Goal: Task Accomplishment & Management: Manage account settings

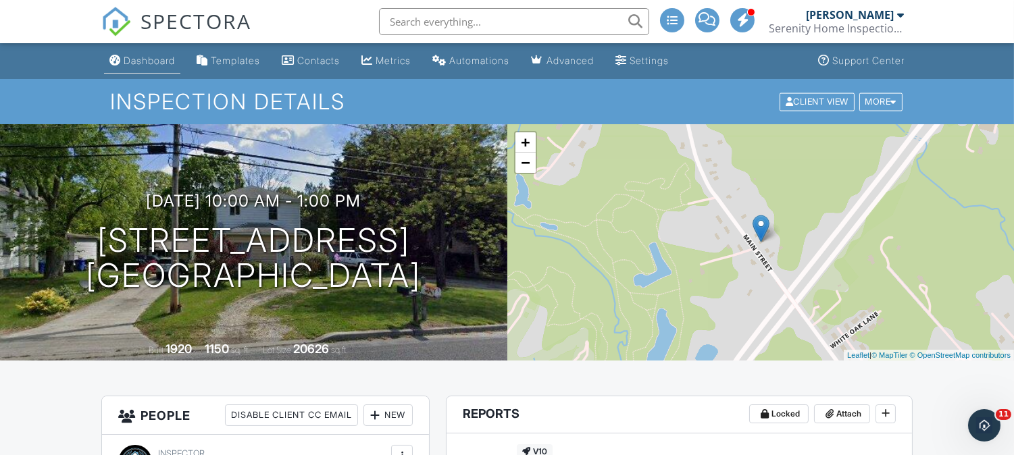
click at [143, 57] on div "Dashboard" at bounding box center [149, 60] width 51 height 11
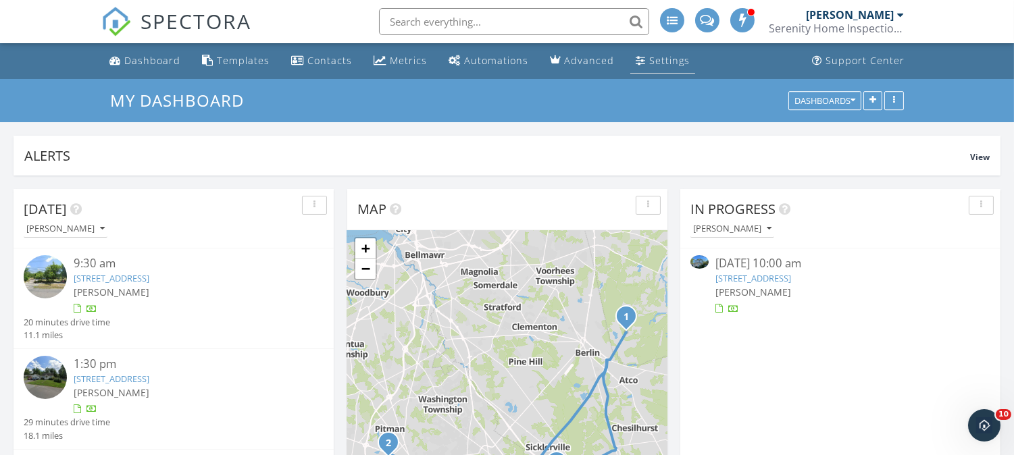
click at [649, 57] on div "Settings" at bounding box center [669, 60] width 41 height 13
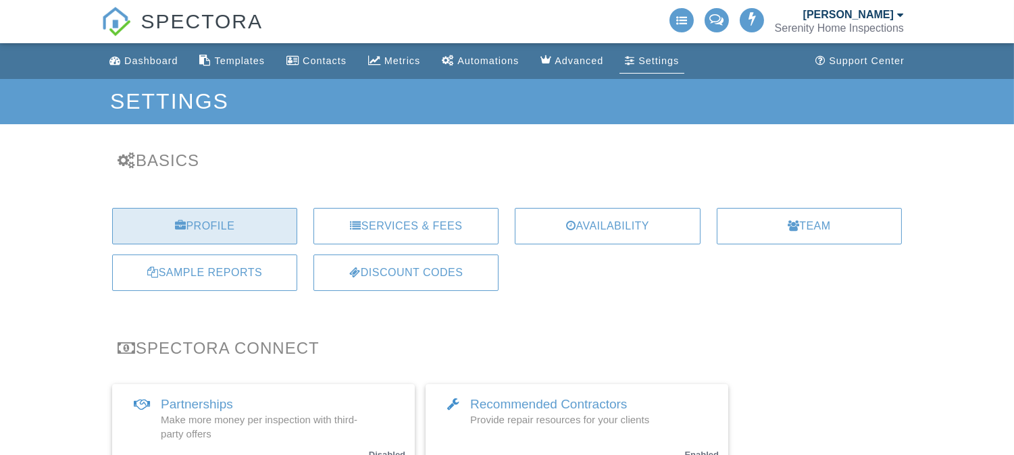
click at [228, 219] on div "Profile" at bounding box center [204, 226] width 185 height 36
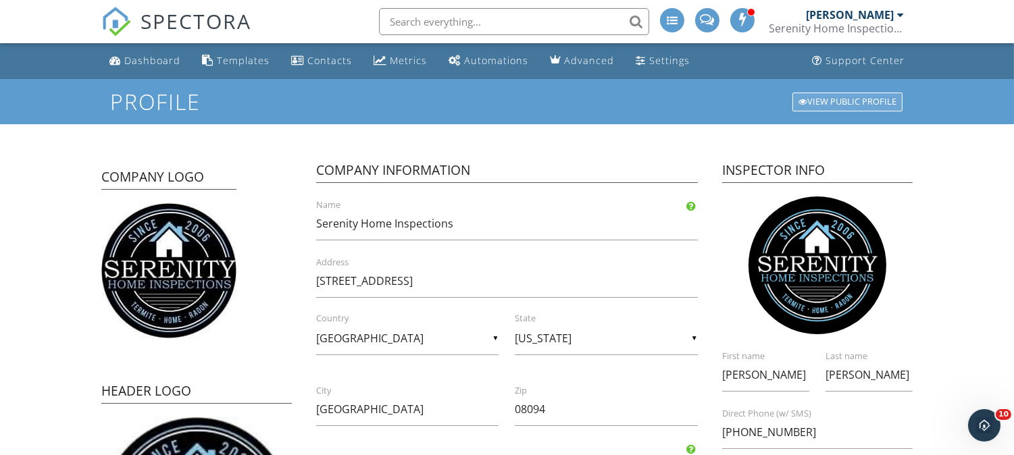
click at [805, 98] on div at bounding box center [802, 102] width 9 height 9
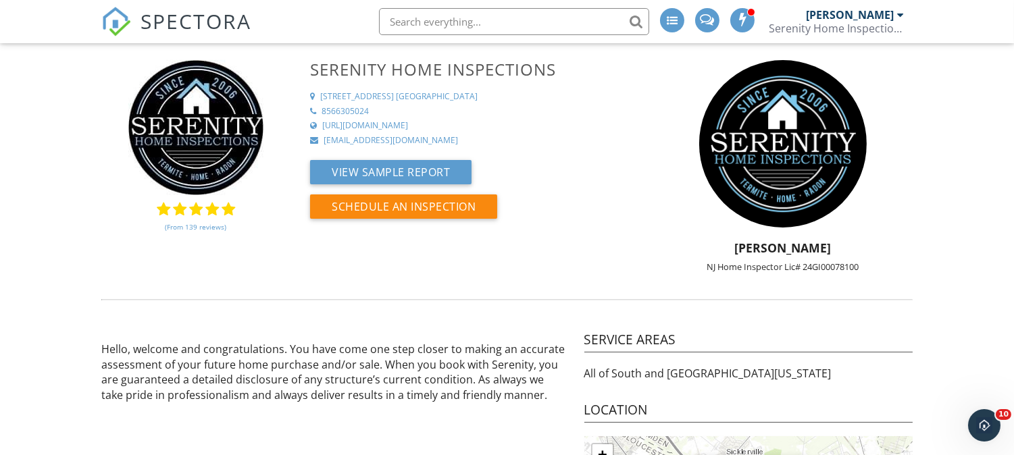
click at [794, 22] on div "Serenity Home Inspections" at bounding box center [836, 29] width 135 height 14
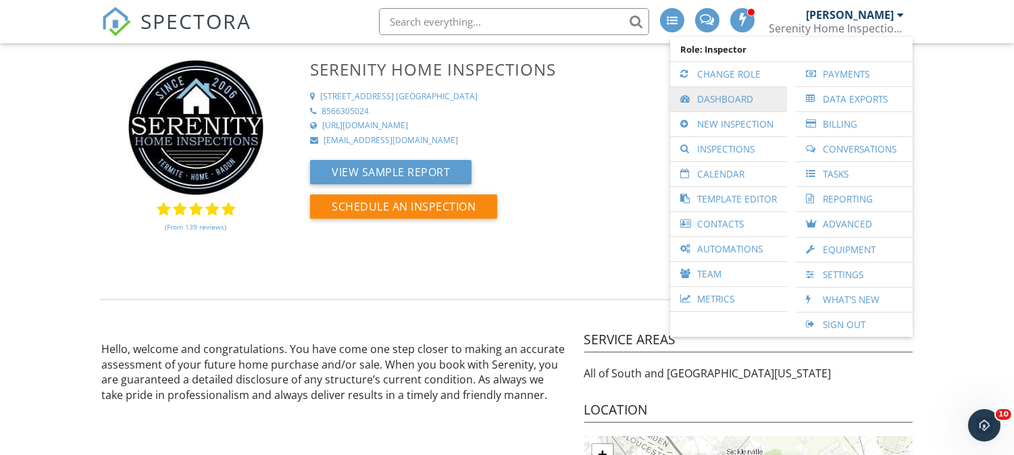
click at [736, 89] on link "Dashboard" at bounding box center [728, 99] width 103 height 24
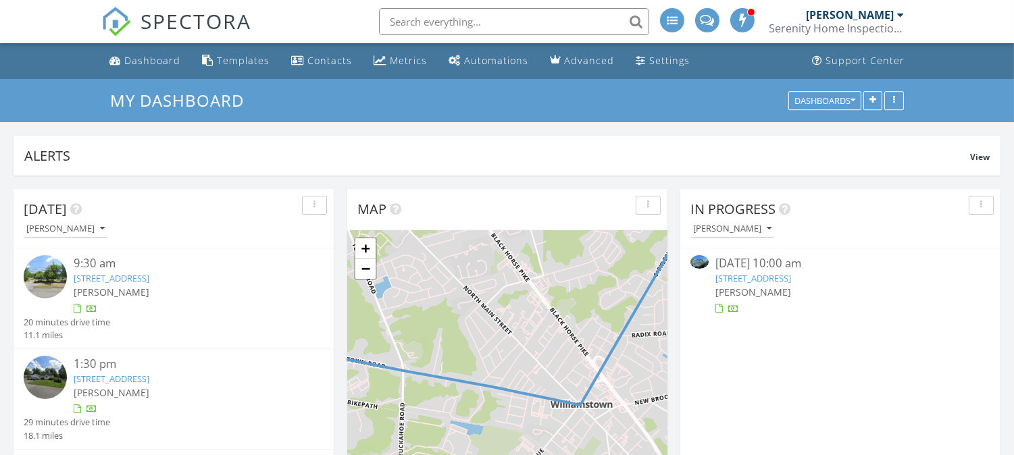
scroll to position [290, 319]
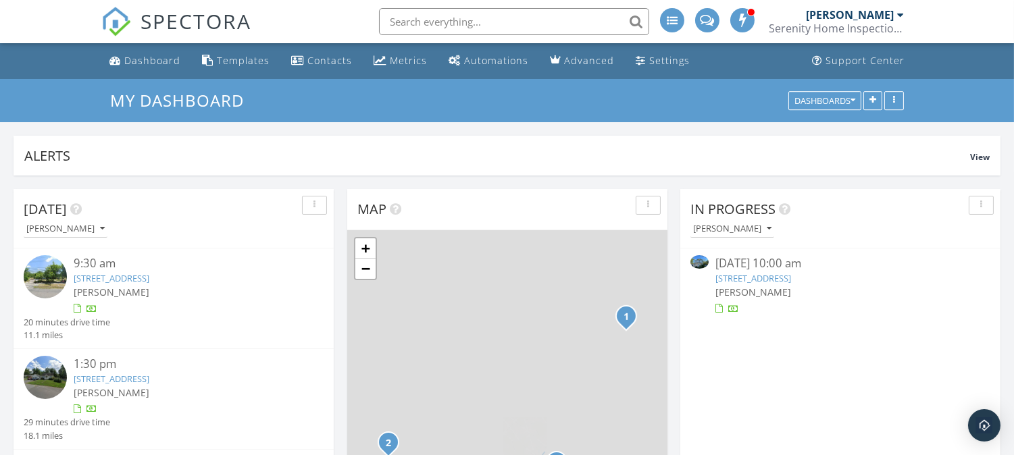
click at [758, 278] on link "985 Main St, Mantua Township, NJ 08080" at bounding box center [753, 278] width 76 height 12
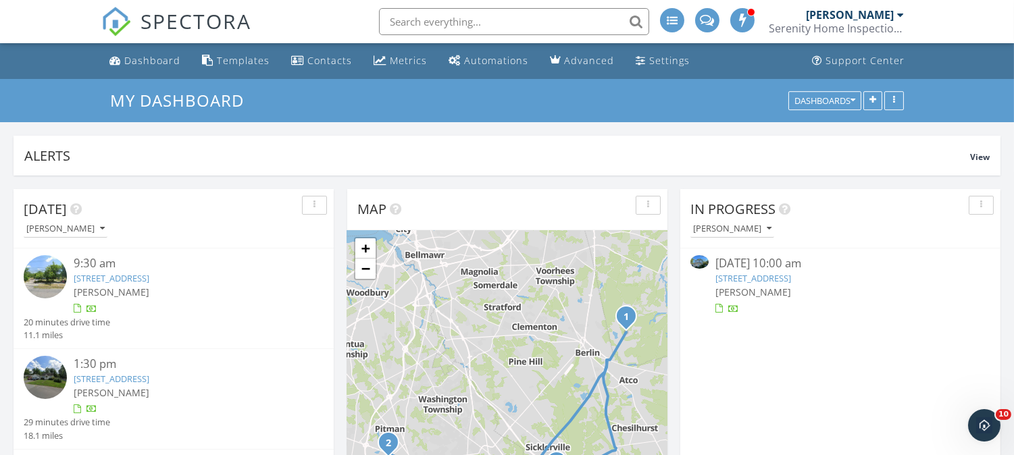
scroll to position [0, 0]
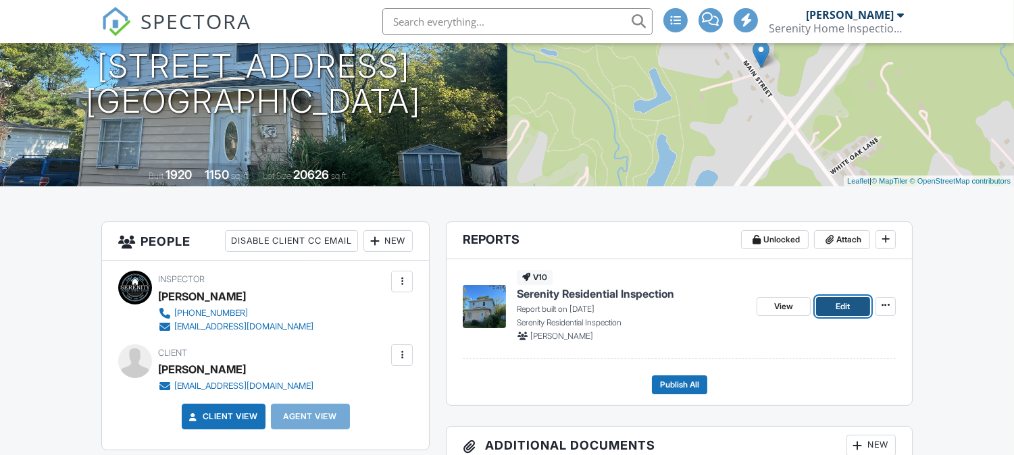
click at [843, 302] on span "Edit" at bounding box center [842, 307] width 14 height 14
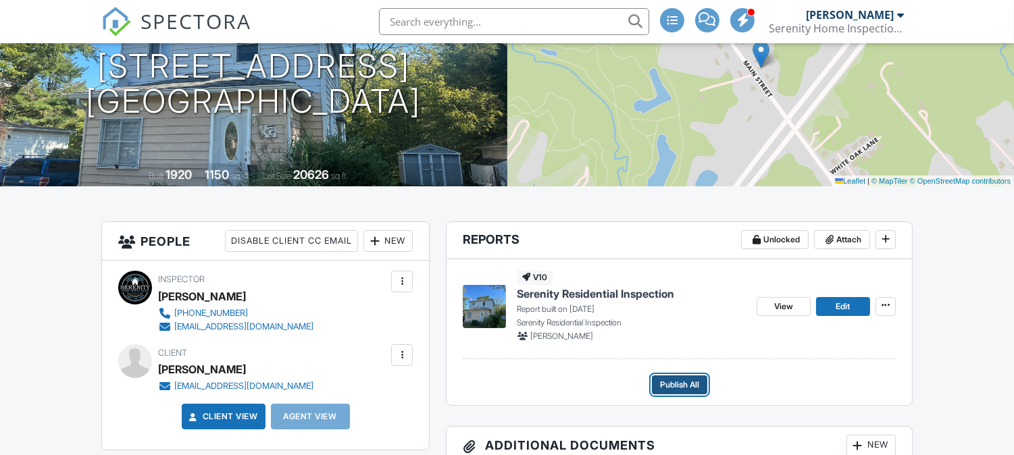
click at [683, 380] on span "Publish All" at bounding box center [679, 385] width 39 height 14
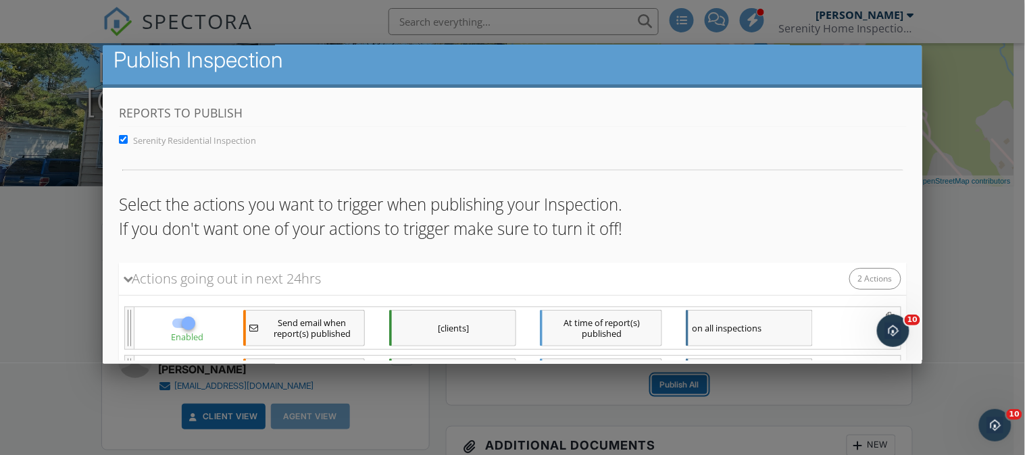
scroll to position [128, 0]
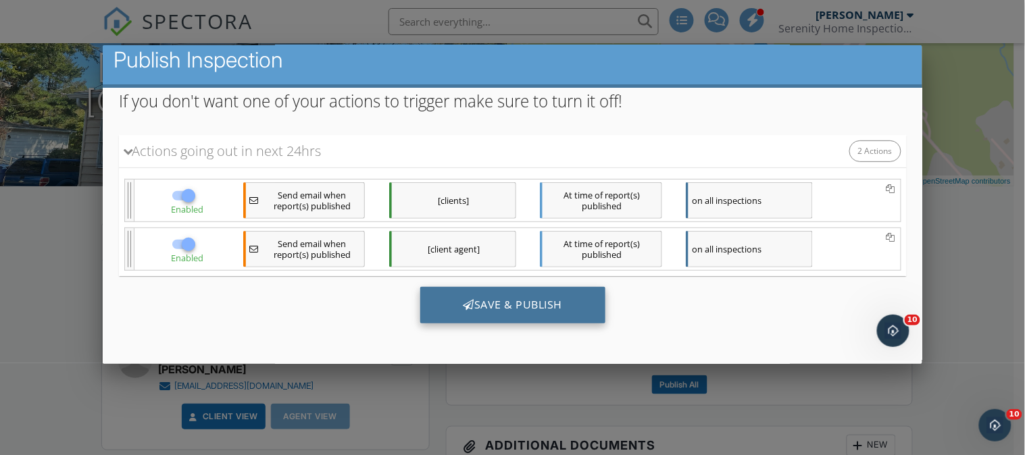
click at [519, 301] on div "Save & Publish" at bounding box center [512, 305] width 186 height 36
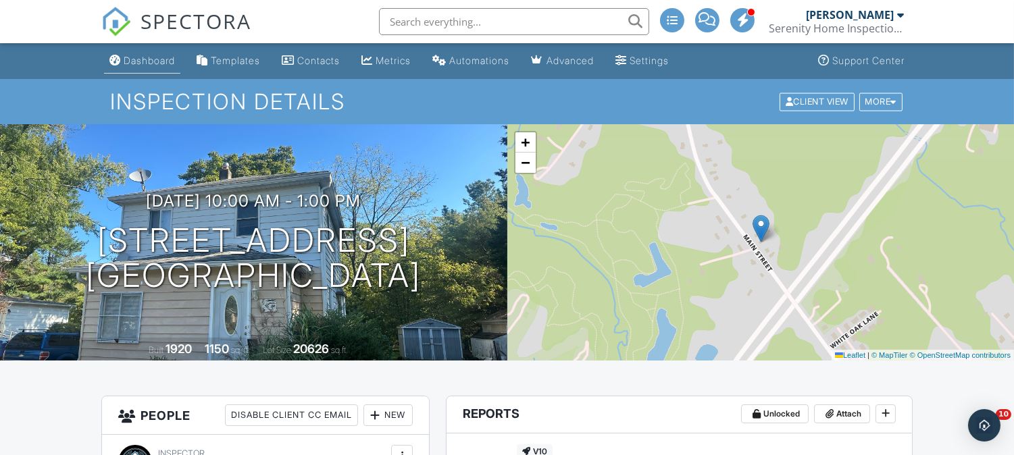
click at [155, 63] on div "Dashboard" at bounding box center [149, 60] width 51 height 11
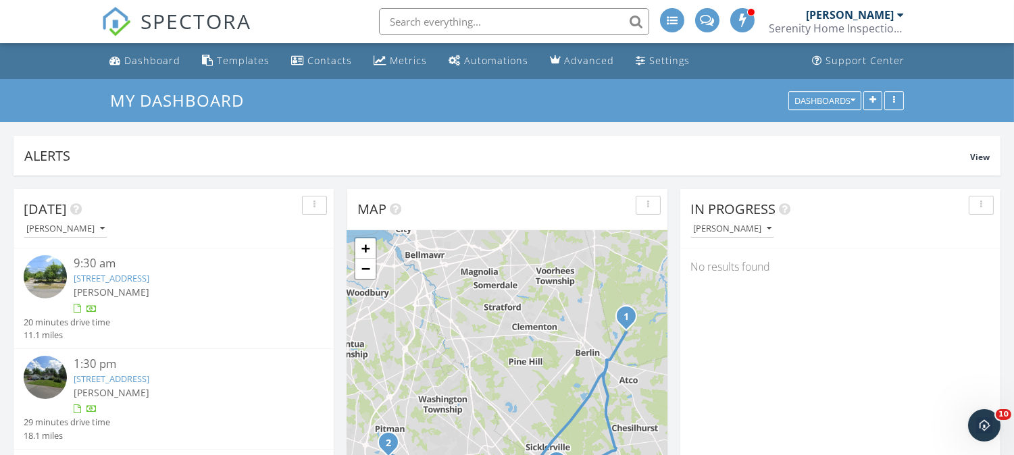
click at [149, 273] on link "[STREET_ADDRESS]" at bounding box center [112, 278] width 76 height 12
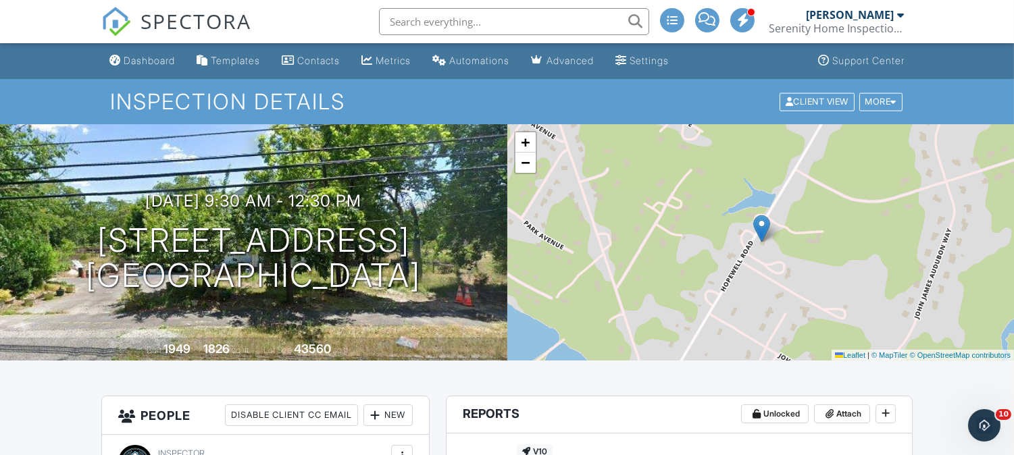
scroll to position [174, 0]
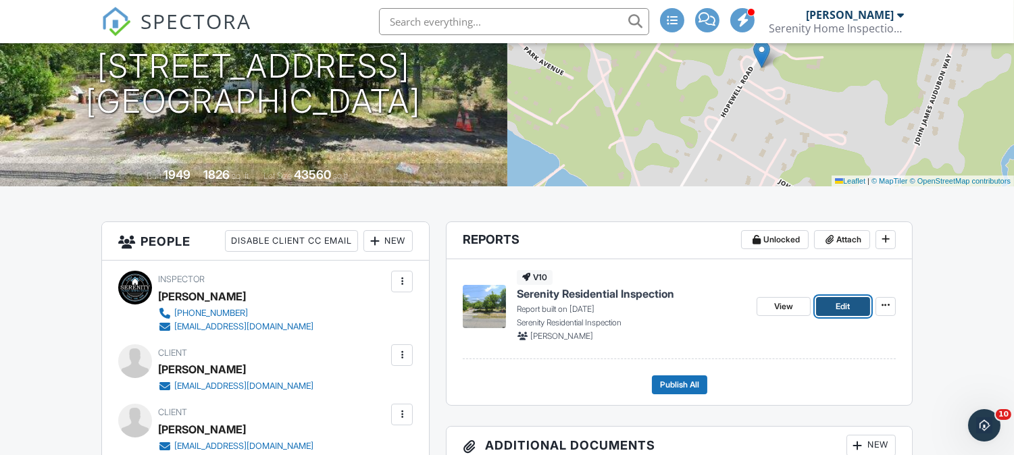
click at [831, 309] on link "Edit" at bounding box center [843, 306] width 54 height 19
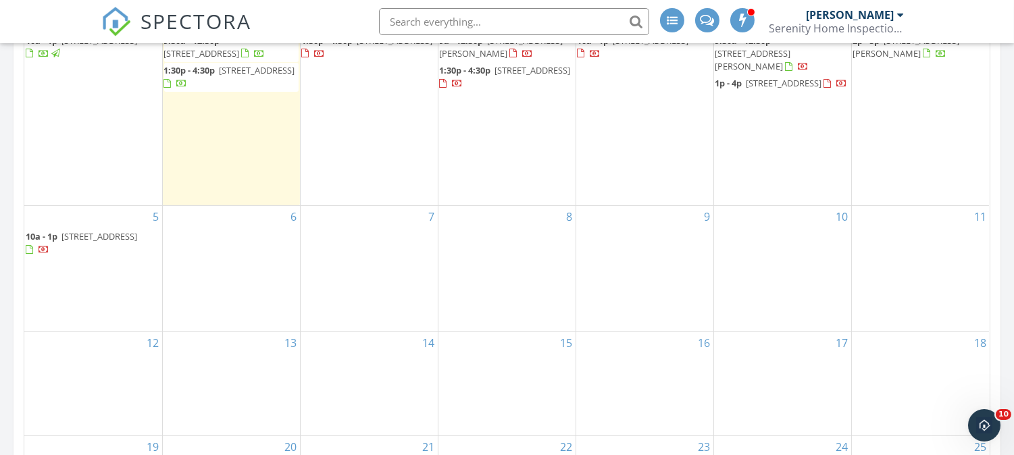
scroll to position [525, 0]
